Goal: Browse casually: Explore the website without a specific task or goal

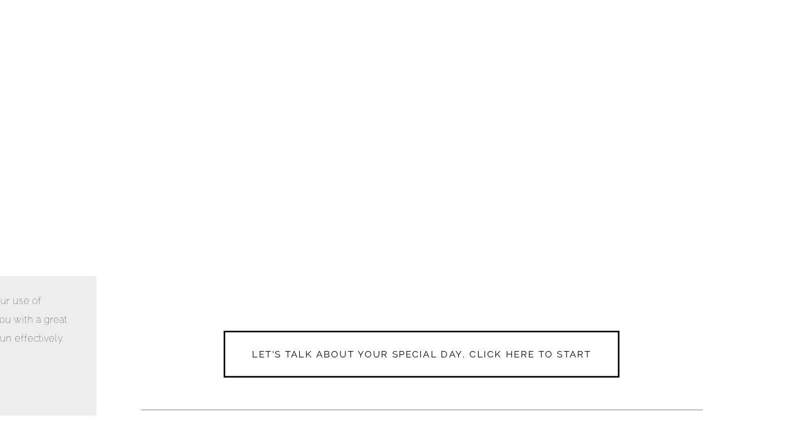
scroll to position [3704, 0]
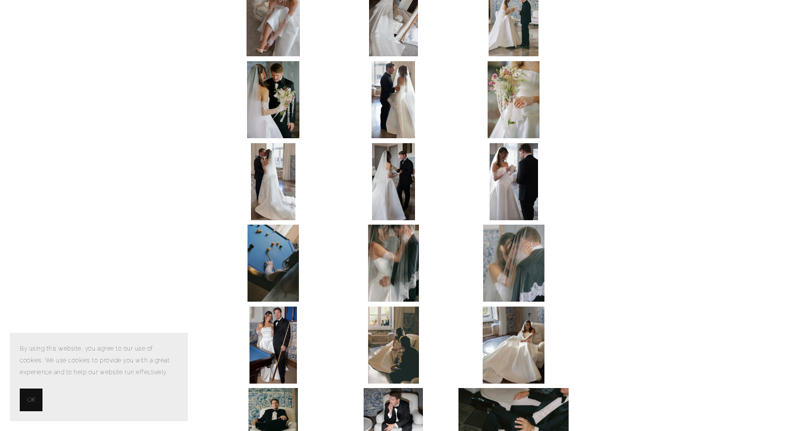
scroll to position [1629, 0]
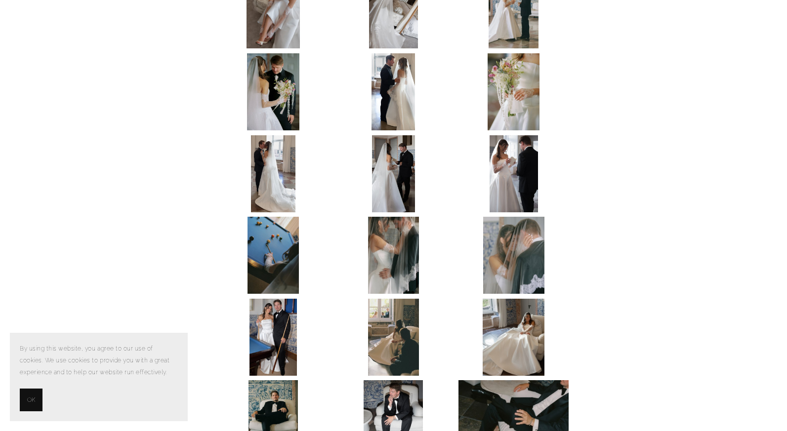
click at [409, 217] on img at bounding box center [393, 255] width 51 height 77
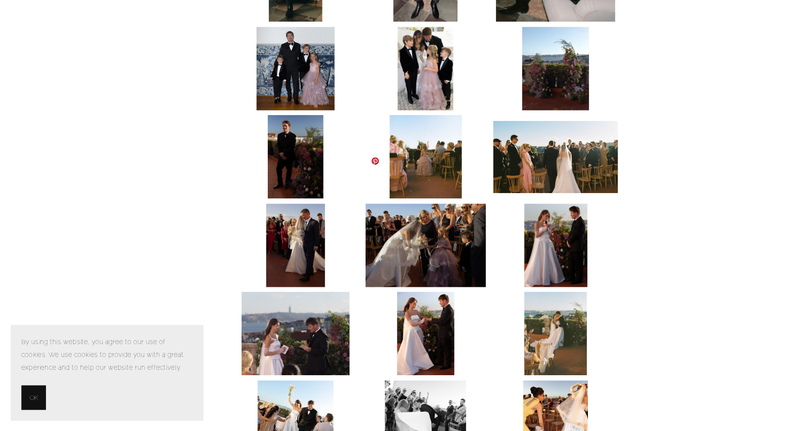
scroll to position [2036, 0]
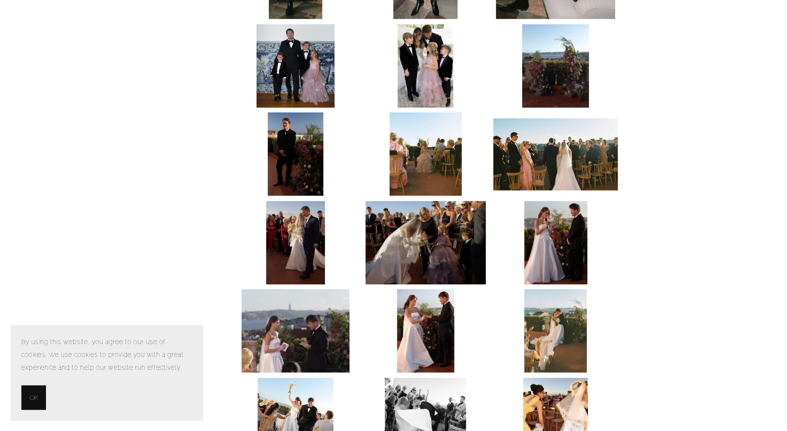
click at [515, 300] on img at bounding box center [514, 338] width 58 height 77
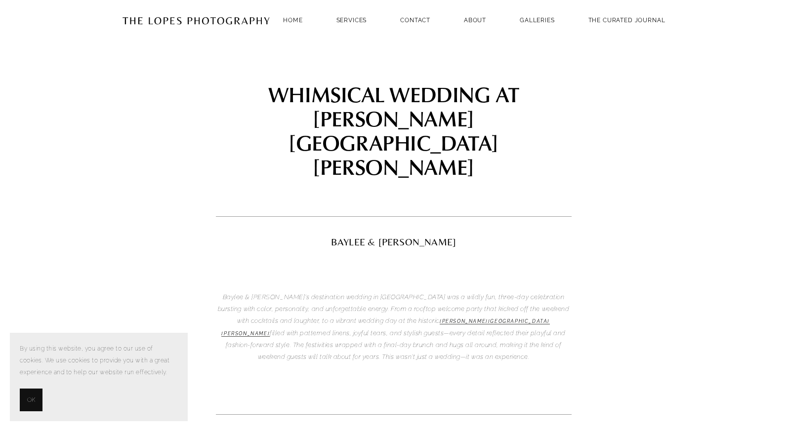
scroll to position [0, 0]
